Goal: Find specific page/section: Find specific page/section

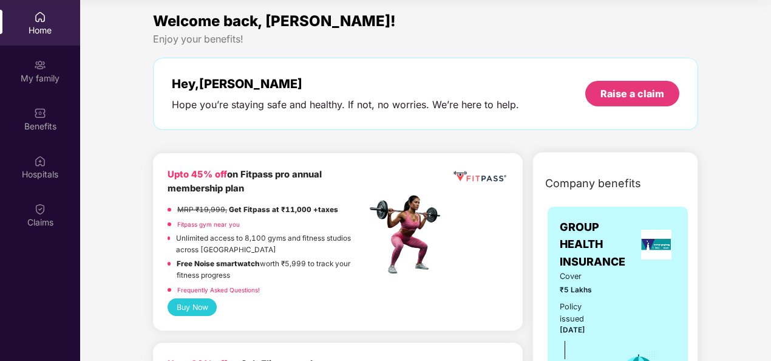
scroll to position [538, 0]
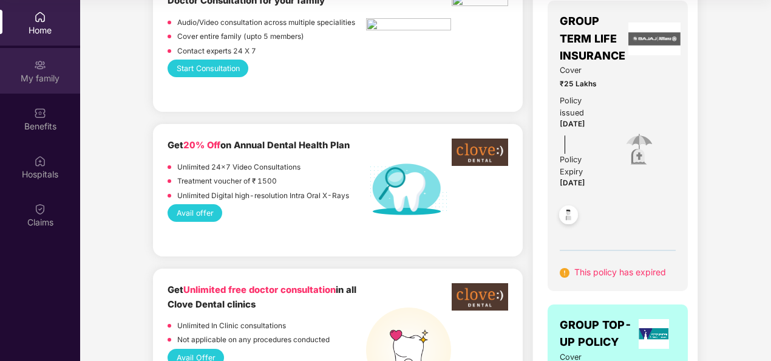
click at [36, 63] on img at bounding box center [40, 65] width 12 height 12
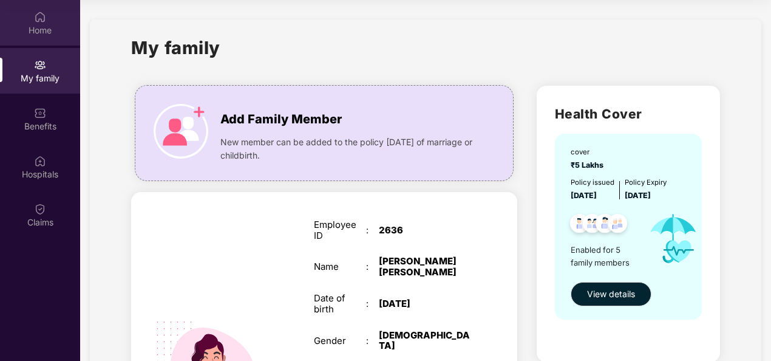
click at [32, 42] on div "Home" at bounding box center [40, 23] width 80 height 46
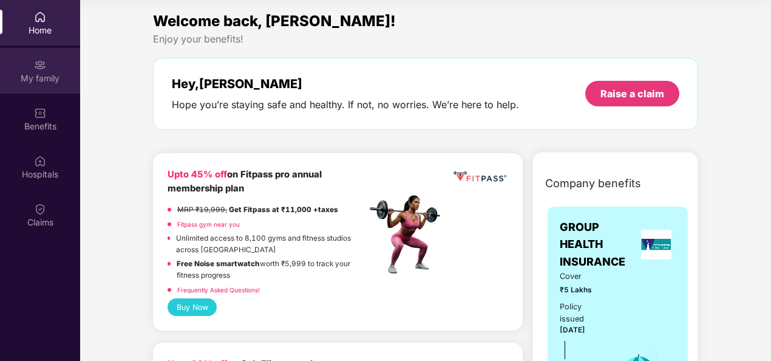
click at [38, 74] on div "My family" at bounding box center [40, 78] width 80 height 12
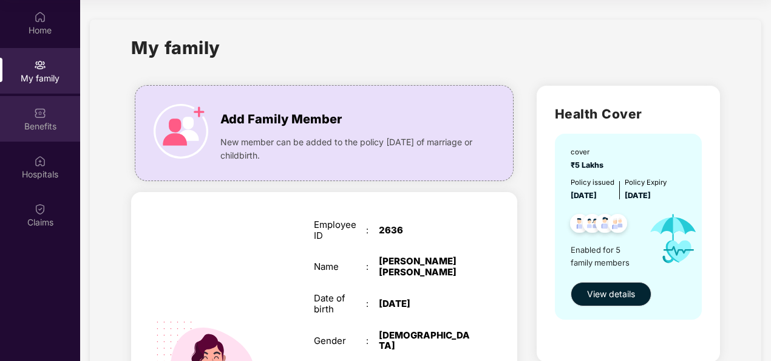
click at [46, 115] on img at bounding box center [40, 113] width 12 height 12
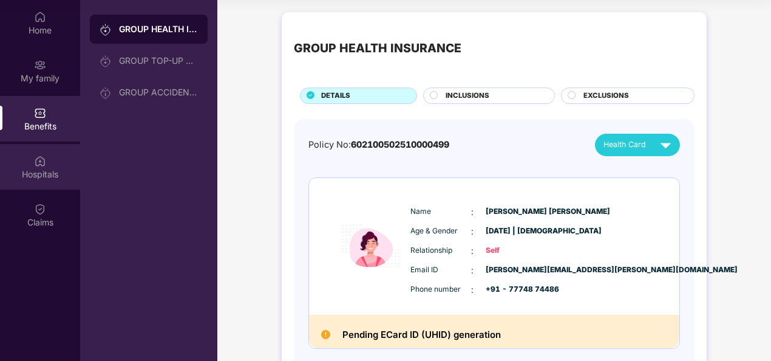
click at [46, 149] on div "Hospitals" at bounding box center [40, 167] width 80 height 46
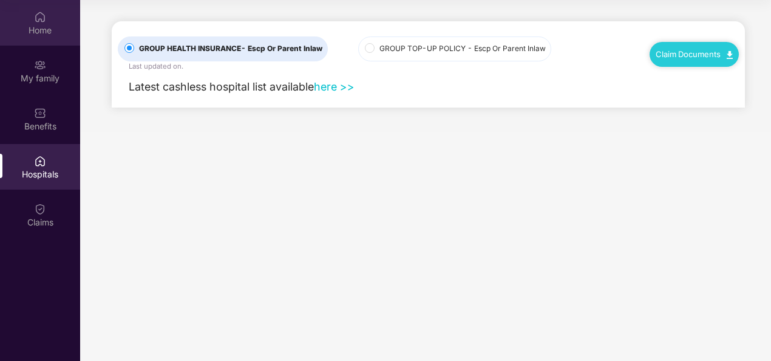
click at [38, 25] on div "Home" at bounding box center [40, 30] width 80 height 12
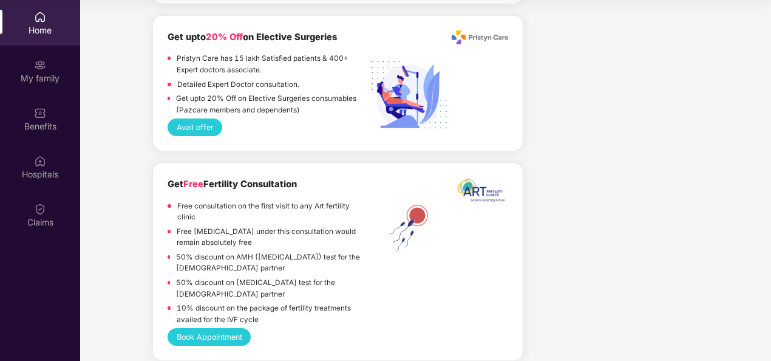
scroll to position [2125, 0]
